Goal: Check status: Check status

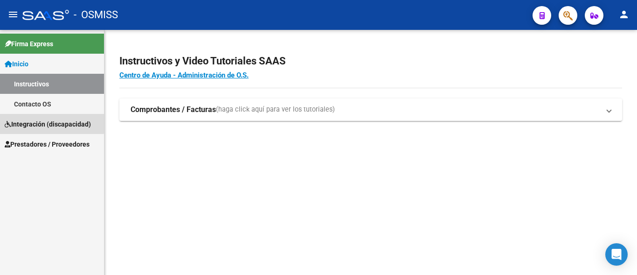
click at [13, 124] on span "Integración (discapacidad)" at bounding box center [48, 124] width 86 height 10
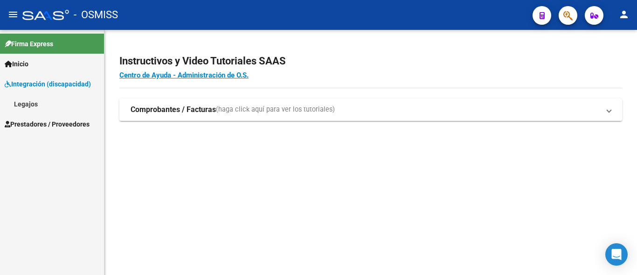
click at [41, 118] on link "Prestadores / Proveedores" at bounding box center [52, 124] width 104 height 20
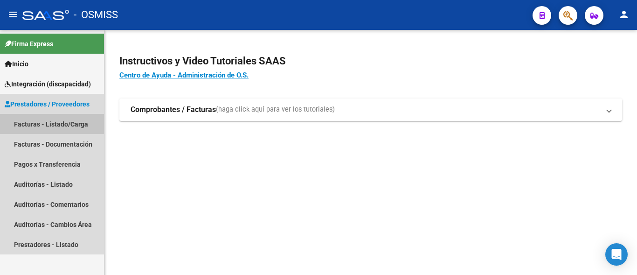
click at [38, 123] on link "Facturas - Listado/Carga" at bounding box center [52, 124] width 104 height 20
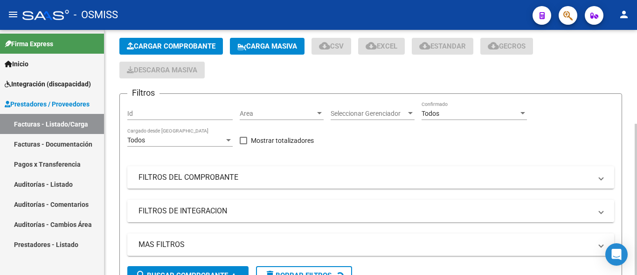
scroll to position [48, 0]
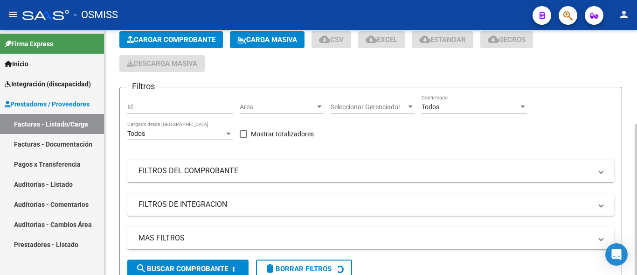
click at [177, 167] on mat-panel-title "FILTROS DEL COMPROBANTE" at bounding box center [364, 170] width 453 height 10
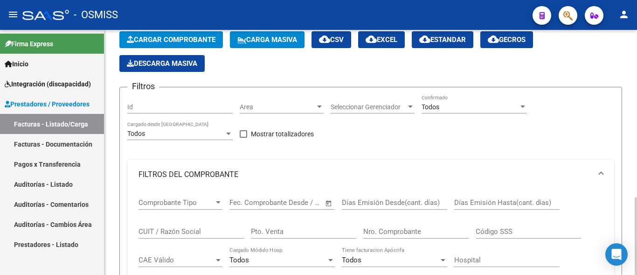
click at [159, 232] on input "CUIT / Razón Social" at bounding box center [190, 231] width 105 height 8
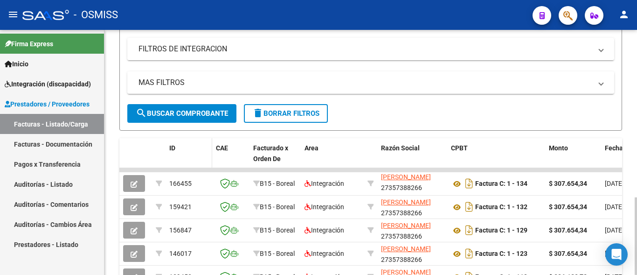
scroll to position [12, 0]
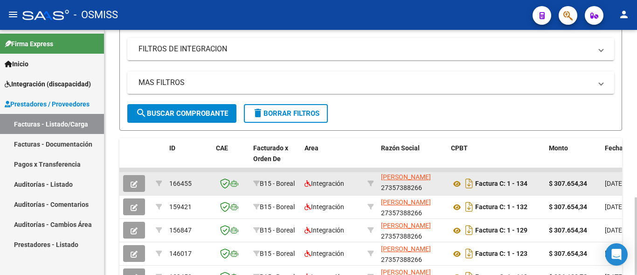
type input "velez"
click at [132, 186] on icon "button" at bounding box center [133, 183] width 7 height 7
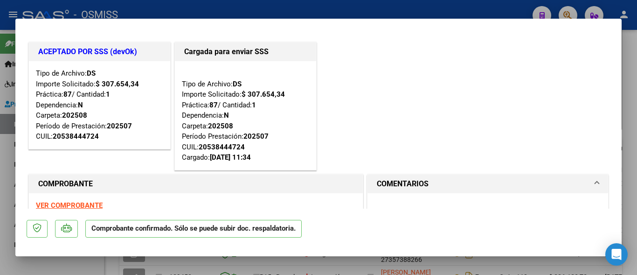
click at [115, 261] on div at bounding box center [318, 137] width 637 height 275
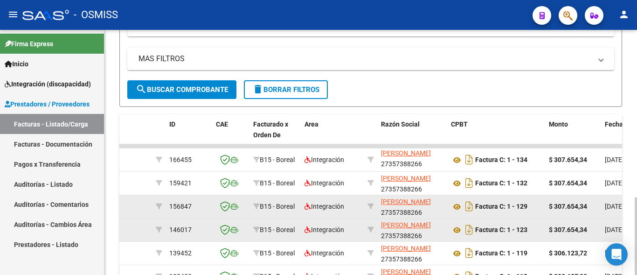
scroll to position [333, 0]
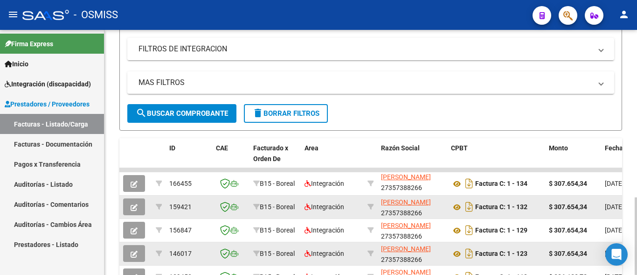
click at [139, 211] on button "button" at bounding box center [134, 206] width 22 height 17
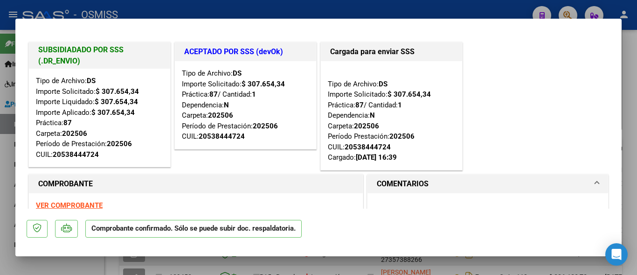
click at [116, 268] on div at bounding box center [318, 137] width 637 height 275
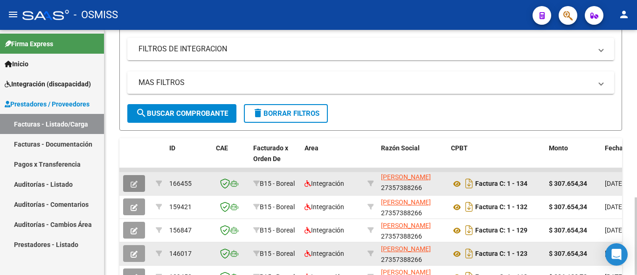
click at [137, 184] on icon "button" at bounding box center [133, 183] width 7 height 7
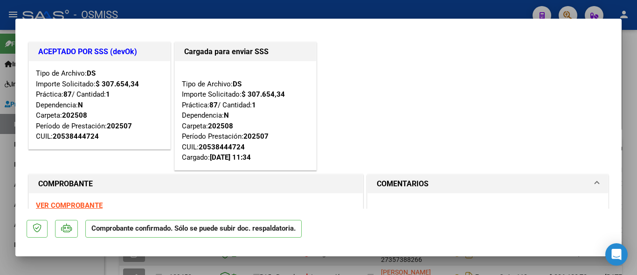
click at [76, 204] on strong "VER COMPROBANTE" at bounding box center [69, 205] width 67 height 8
click at [0, 217] on div at bounding box center [318, 137] width 637 height 275
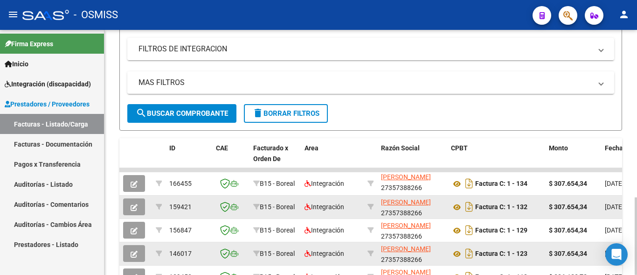
click at [128, 206] on button "button" at bounding box center [134, 206] width 22 height 17
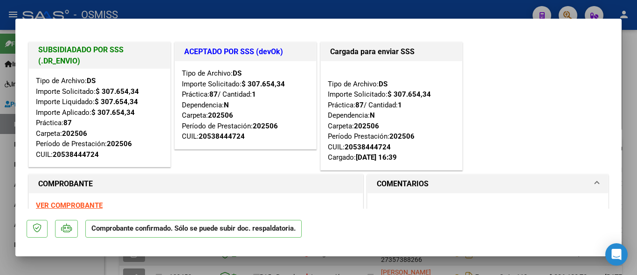
click at [105, 268] on div at bounding box center [318, 137] width 637 height 275
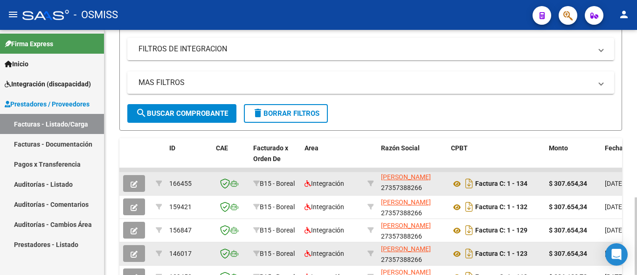
click at [139, 181] on button "button" at bounding box center [134, 183] width 22 height 17
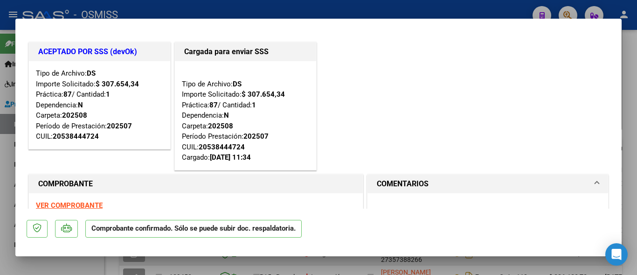
click at [74, 202] on strong "VER COMPROBANTE" at bounding box center [69, 205] width 67 height 8
click at [112, 268] on div at bounding box center [318, 137] width 637 height 275
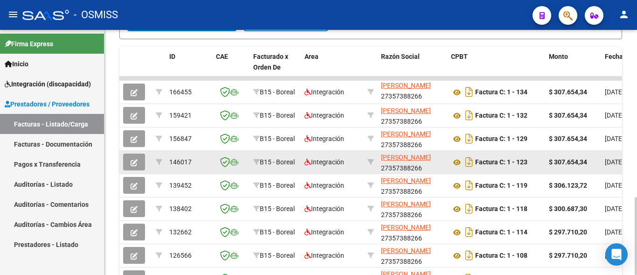
scroll to position [428, 0]
